Goal: Browse casually: Explore the website without a specific task or goal

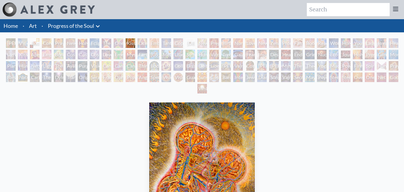
click at [138, 44] on div "Ocean of Love Bliss" at bounding box center [143, 43] width 10 height 10
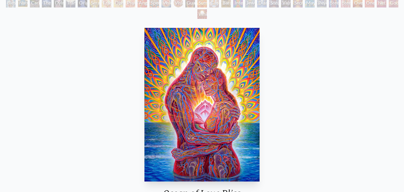
scroll to position [75, 0]
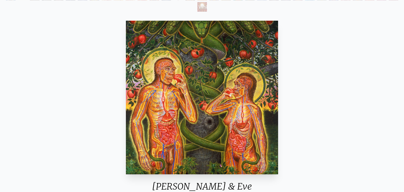
scroll to position [82, 0]
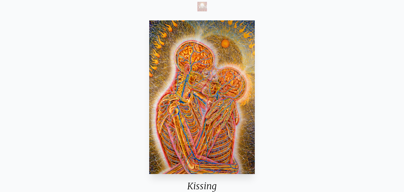
click at [195, 92] on img "11 / 133" at bounding box center [202, 97] width 106 height 154
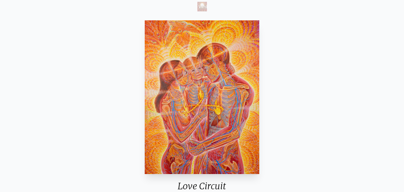
click at [224, 109] on img "21 / 133" at bounding box center [202, 97] width 115 height 154
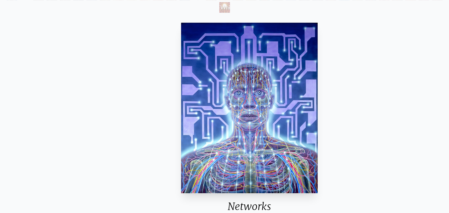
scroll to position [82, 0]
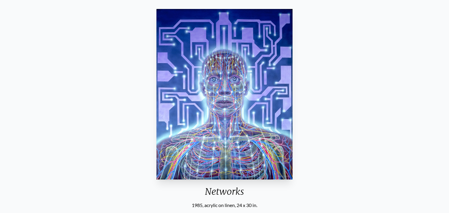
click at [16, 80] on div "Networks 1985, acrylic on linen, 24 x 30 in. Visit the CoSM Shop" at bounding box center [225, 129] width 440 height 245
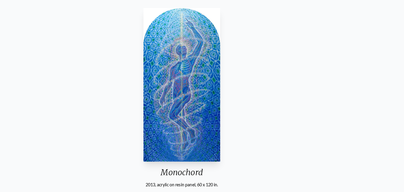
scroll to position [82, 0]
